Goal: Task Accomplishment & Management: Use online tool/utility

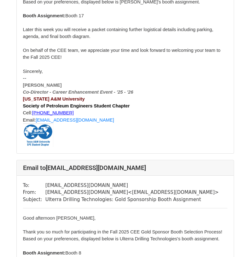
scroll to position [1364, 0]
